Goal: Information Seeking & Learning: Learn about a topic

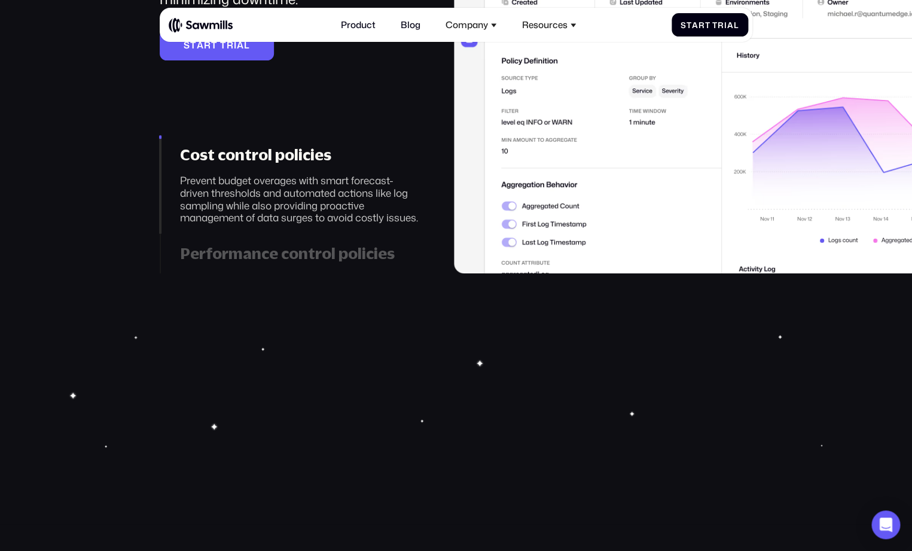
scroll to position [2010, 0]
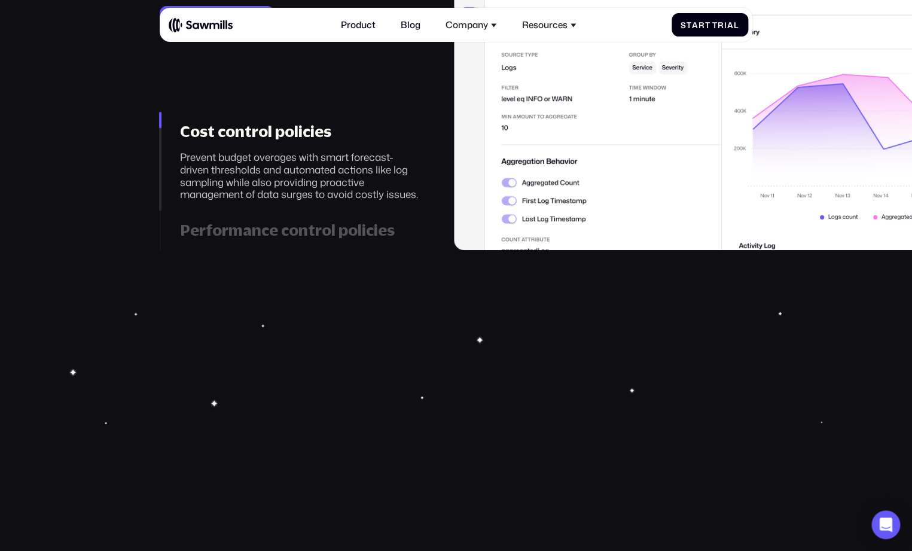
click at [348, 239] on div "Performance control policies" at bounding box center [301, 230] width 242 height 19
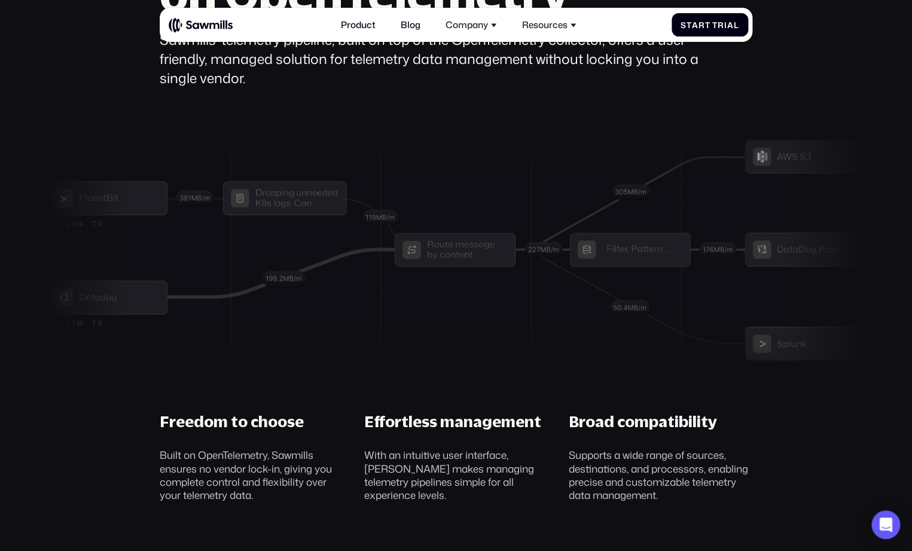
scroll to position [3570, 0]
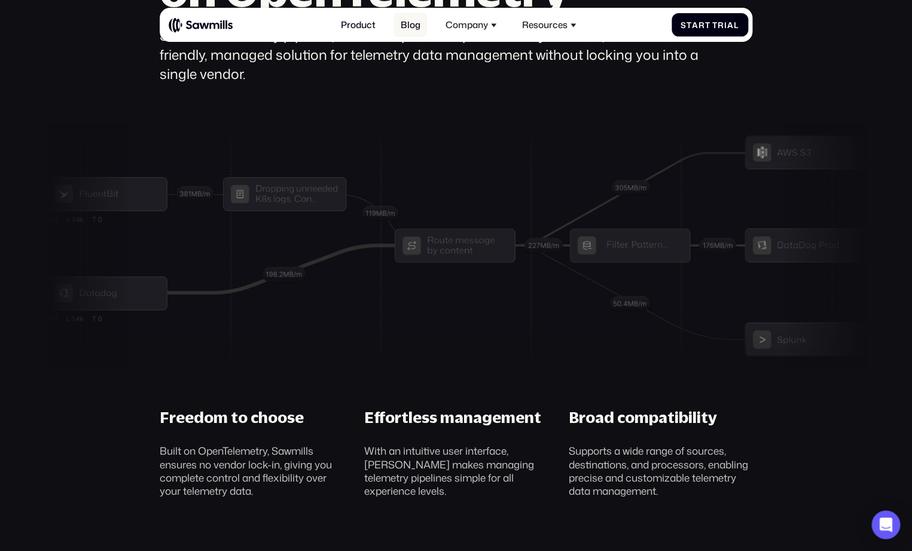
click at [418, 30] on link "Blog" at bounding box center [410, 25] width 33 height 25
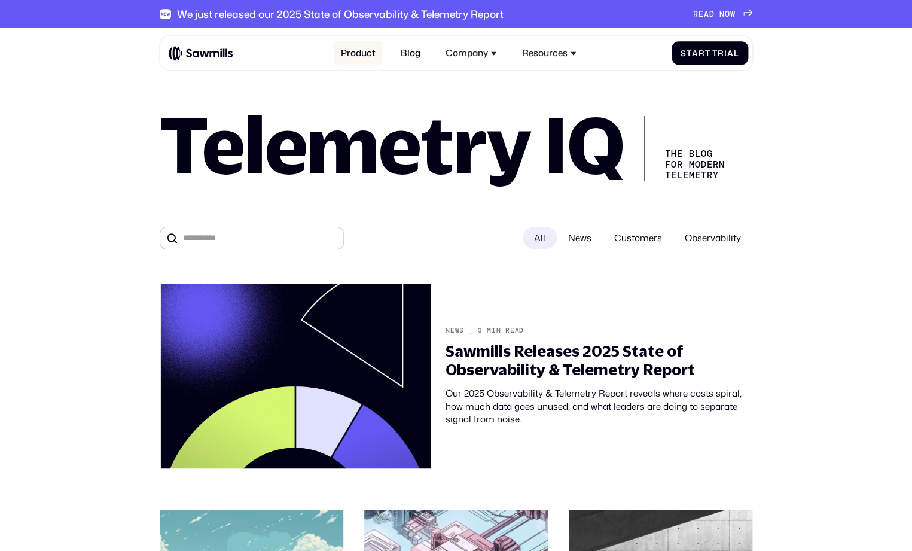
click at [361, 65] on link "Product" at bounding box center [358, 53] width 48 height 25
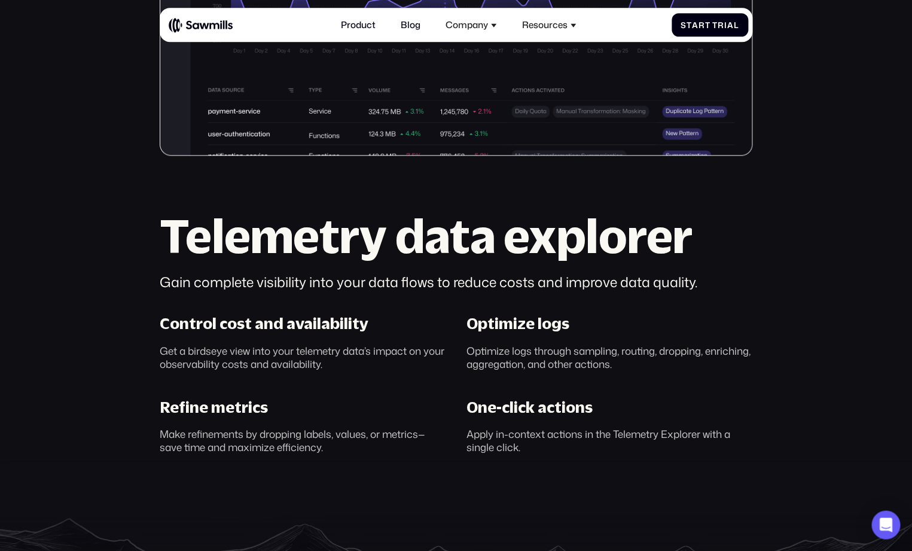
scroll to position [708, 0]
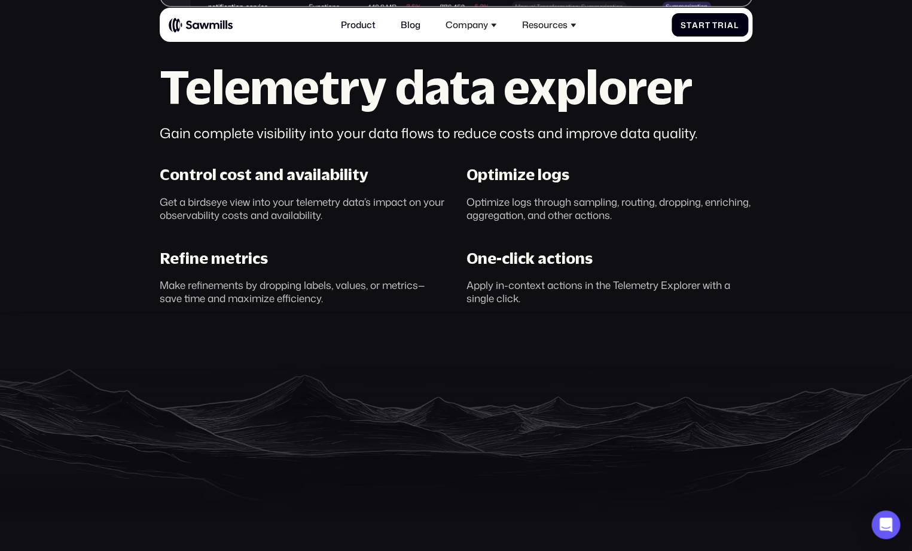
click at [525, 204] on div "Optimize logs through sampling, routing, dropping, enriching, aggregation, and …" at bounding box center [610, 207] width 286 height 27
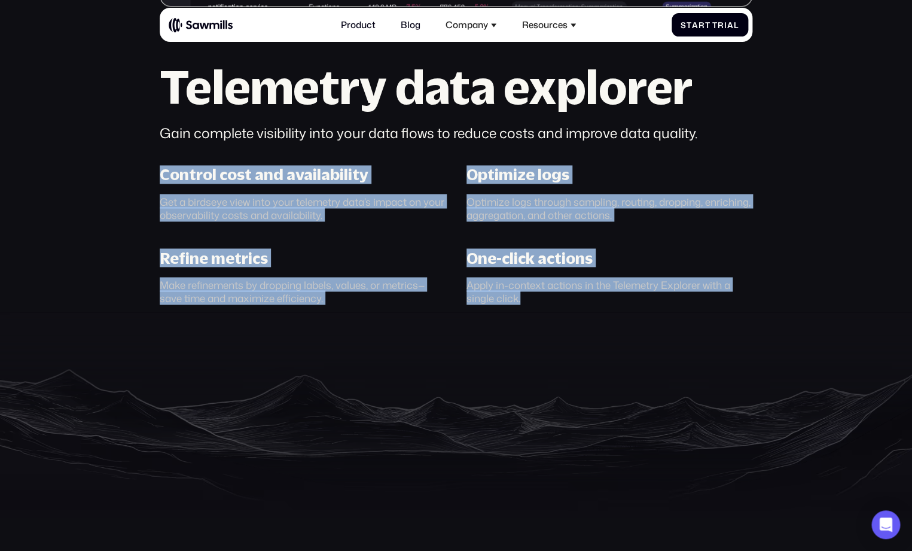
drag, startPoint x: 152, startPoint y: 180, endPoint x: 560, endPoint y: 304, distance: 426.5
click at [560, 304] on div "Control cost and availability Get a birdseye view into your telemetry data’s im…" at bounding box center [457, 234] width 614 height 139
copy div "Control cost and availability Get a birdseye view into your telemetry data’s im…"
